Goal: Find specific page/section: Find specific page/section

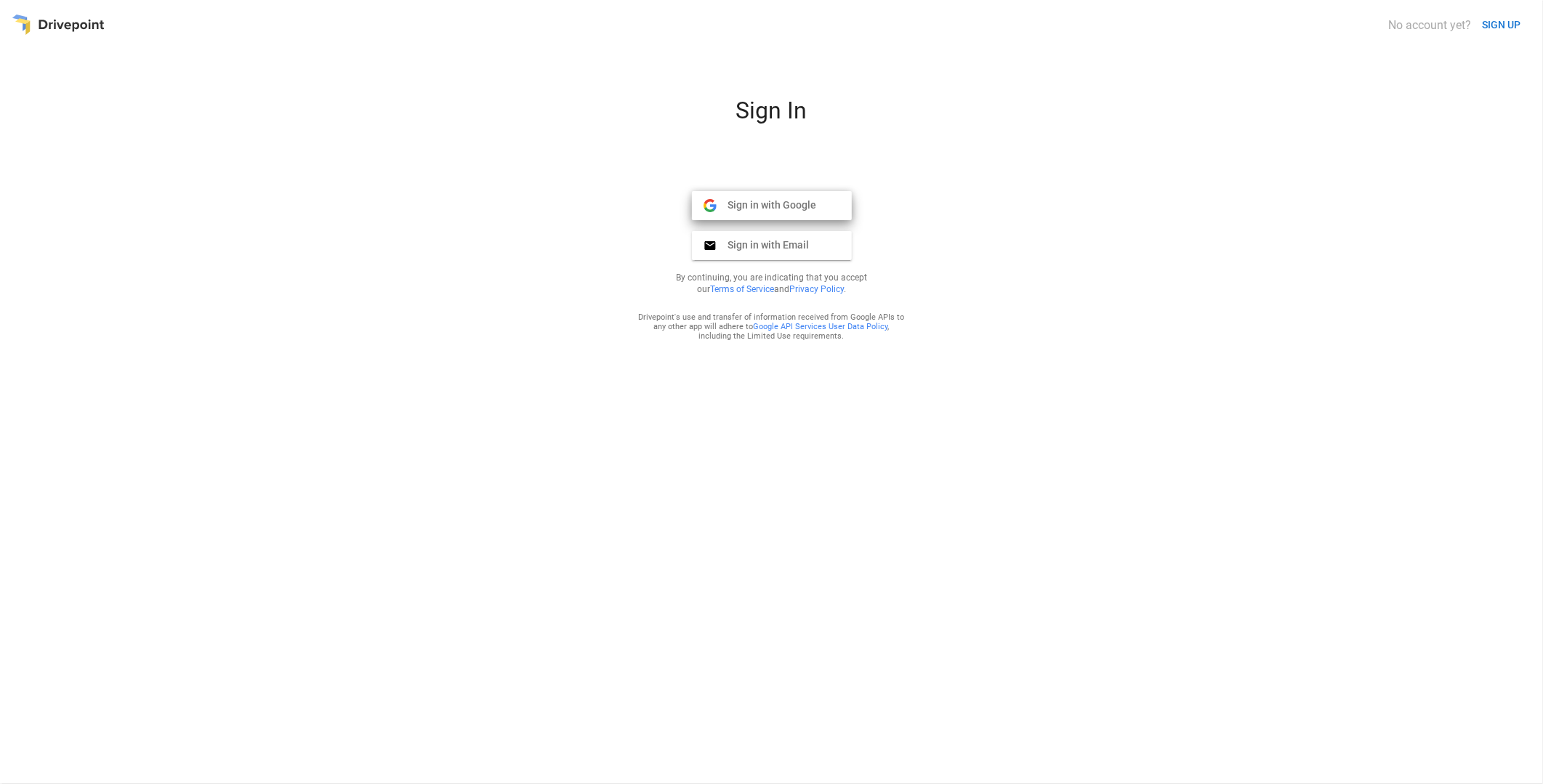
click at [787, 206] on span "Sign in with Google" at bounding box center [767, 205] width 100 height 13
click at [790, 209] on span "Sign in with Google" at bounding box center [767, 205] width 100 height 13
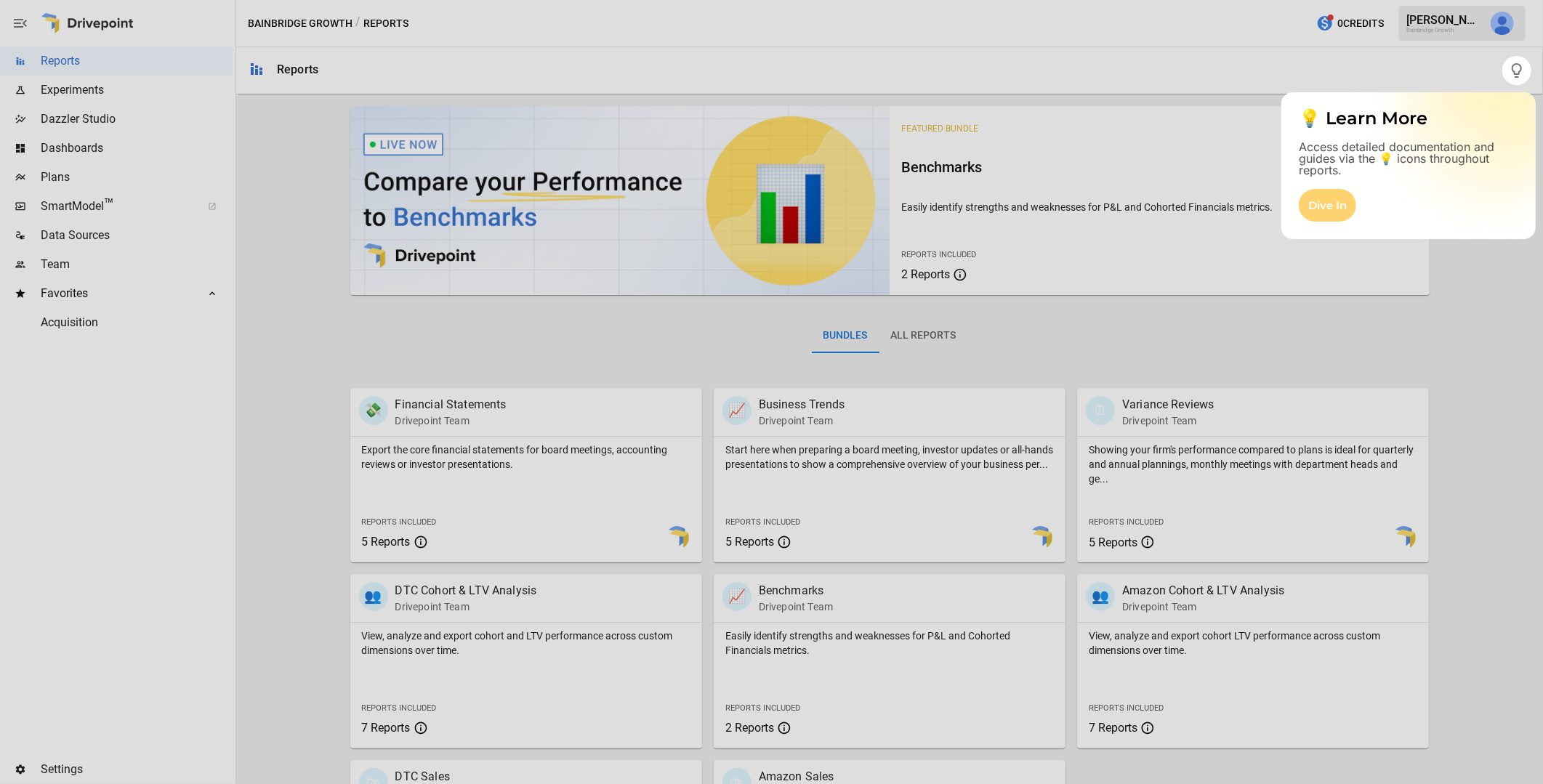
click at [1337, 209] on div "Dive In" at bounding box center [1328, 205] width 57 height 32
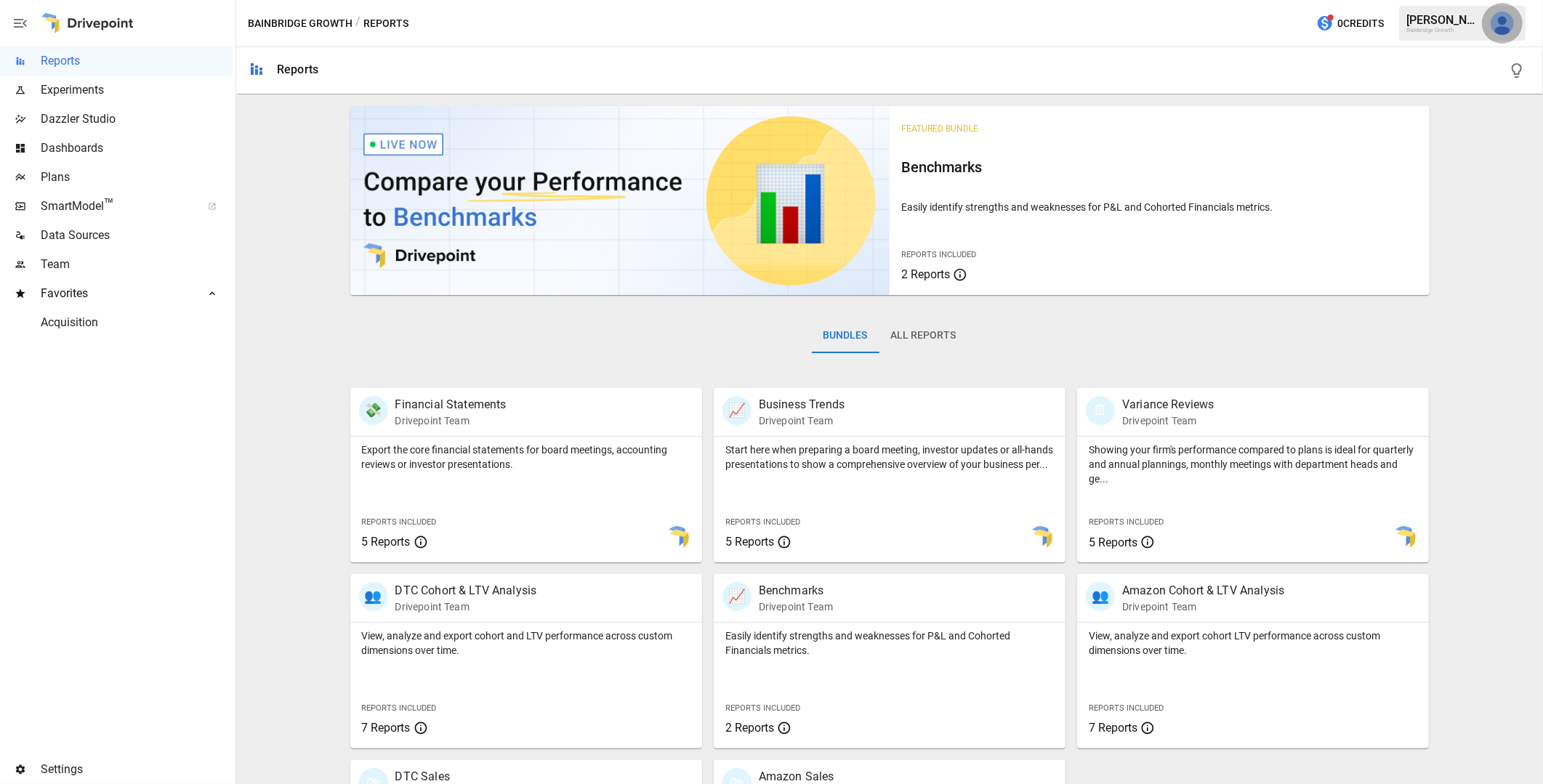
click at [1503, 23] on img "Derek Yimoyines" at bounding box center [1503, 24] width 24 height 24
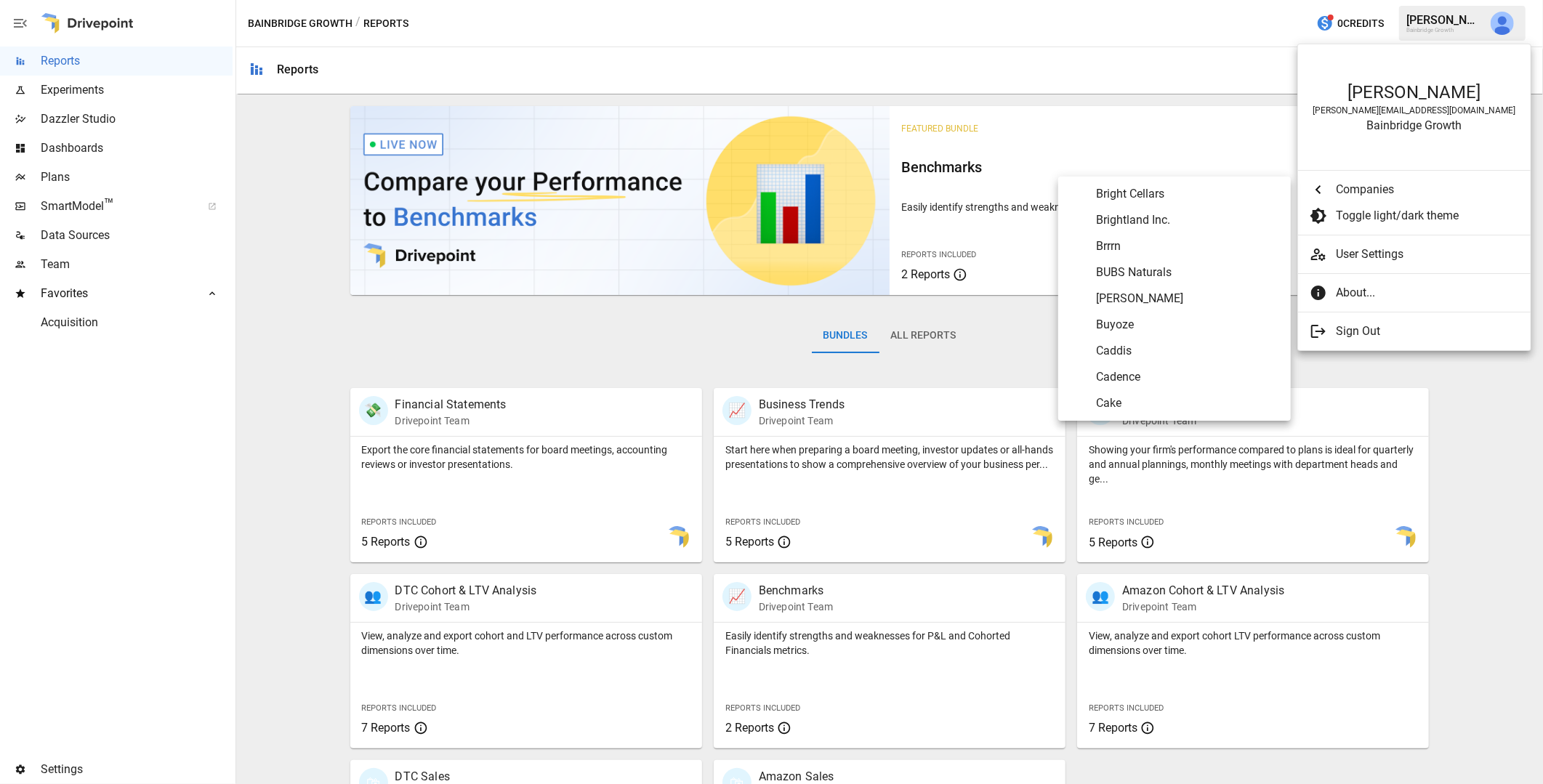
scroll to position [978, 0]
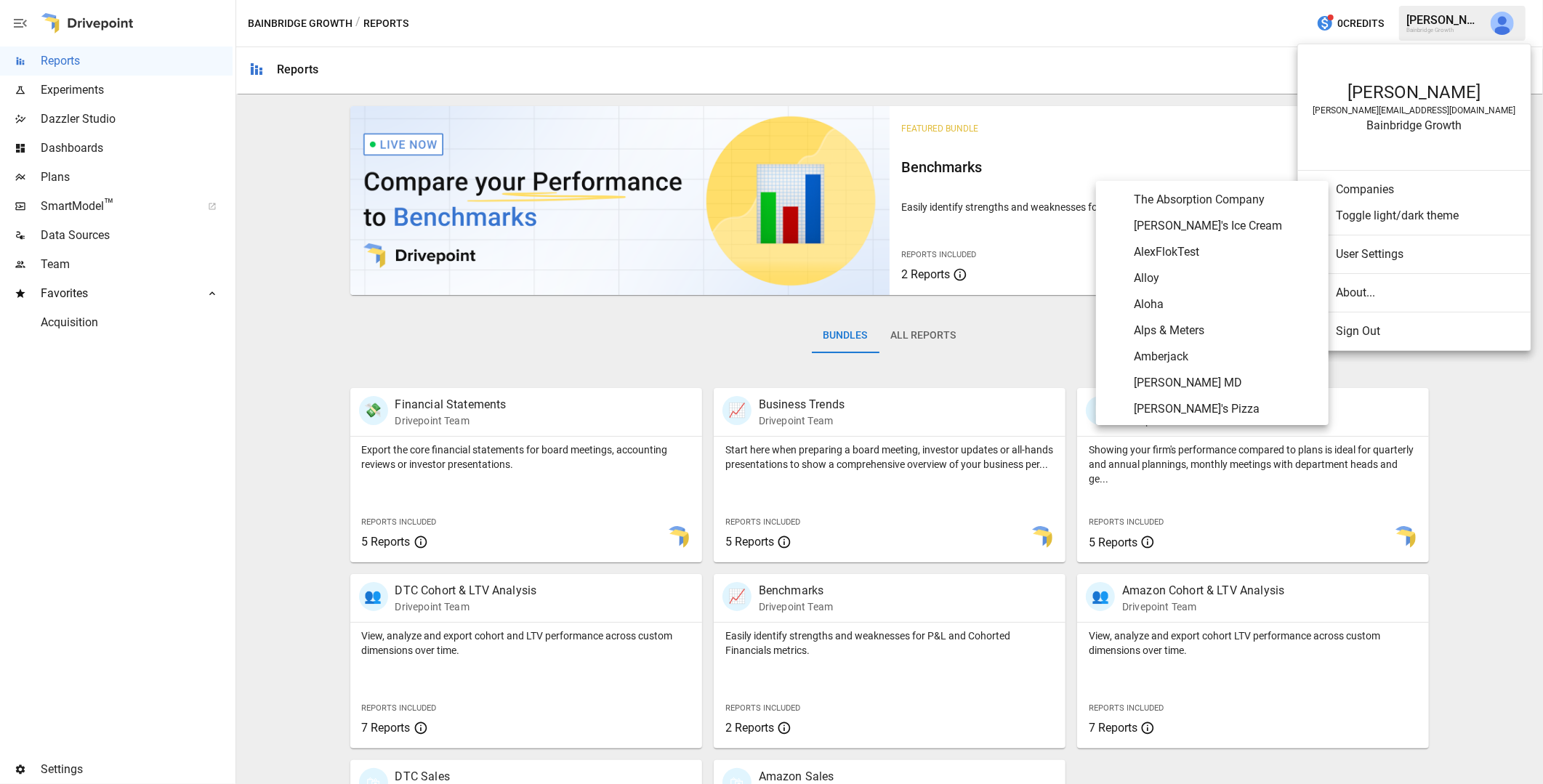
click at [1367, 181] on span "Companies" at bounding box center [1427, 190] width 183 height 18
click at [1174, 339] on span "BRĒZ" at bounding box center [1225, 345] width 183 height 18
